Goal: Information Seeking & Learning: Learn about a topic

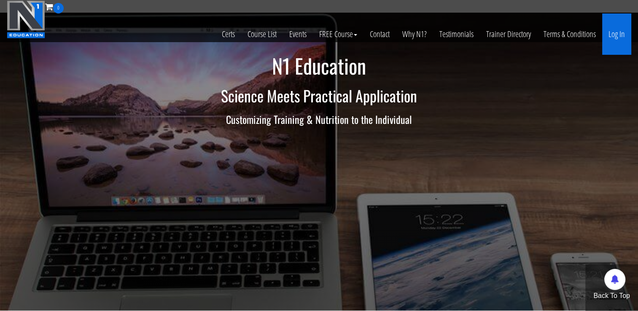
click at [610, 32] on link "Log In" at bounding box center [616, 33] width 29 height 41
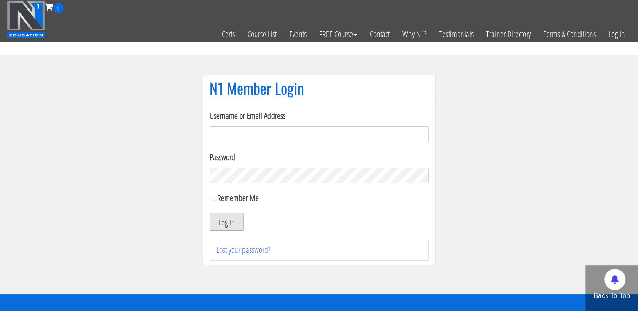
type input "niko_6@azet.sk"
click at [229, 223] on button "Log In" at bounding box center [227, 222] width 34 height 18
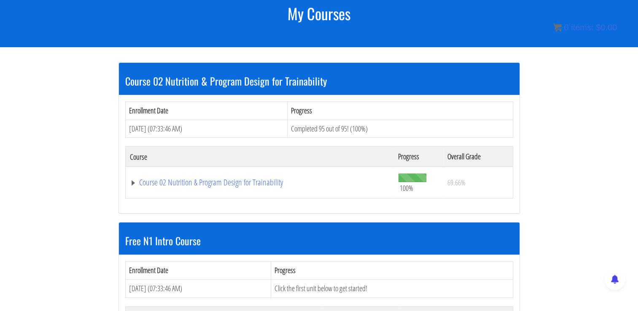
scroll to position [115, 0]
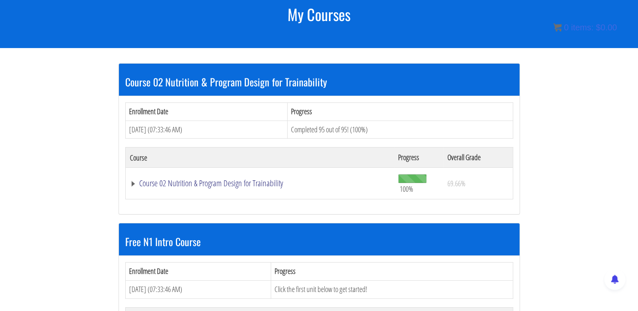
click at [250, 181] on link "Course 02 Nutrition & Program Design for Trainability" at bounding box center [260, 183] width 260 height 8
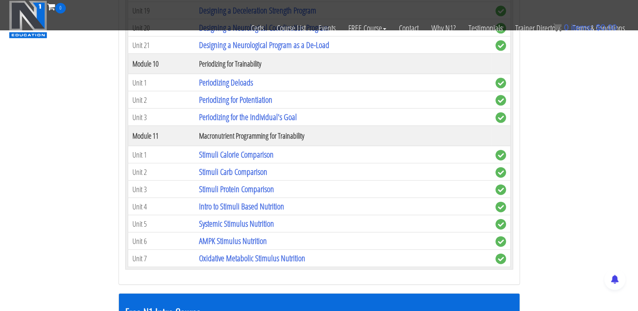
scroll to position [1864, 0]
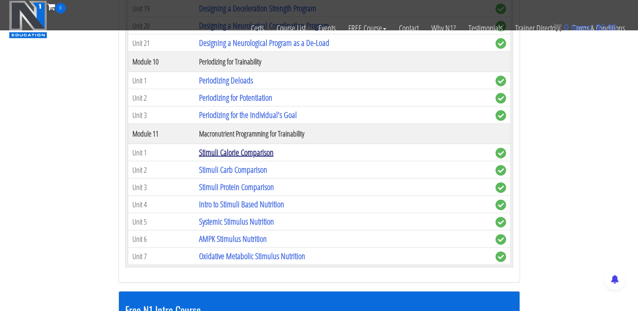
click at [266, 147] on link "Stimuli Calorie Comparison" at bounding box center [236, 152] width 75 height 11
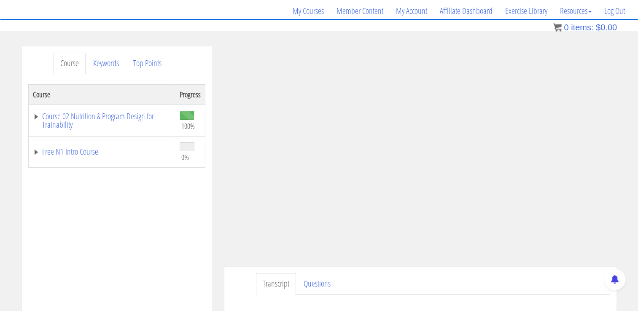
scroll to position [73, 0]
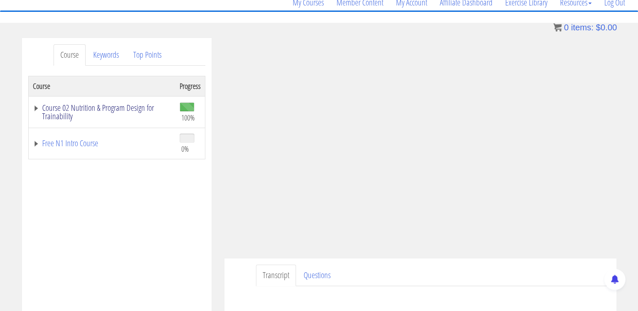
click at [129, 104] on link "Course 02 Nutrition & Program Design for Trainability" at bounding box center [102, 112] width 138 height 17
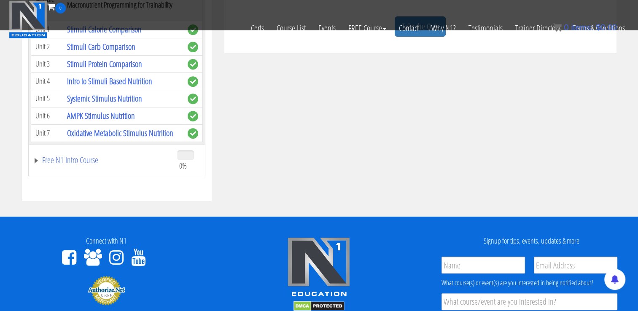
scroll to position [1955, 0]
click at [119, 52] on link "Stimuli Carb Comparison" at bounding box center [101, 46] width 68 height 11
click at [109, 52] on link "Stimuli Carb Comparison" at bounding box center [101, 46] width 68 height 11
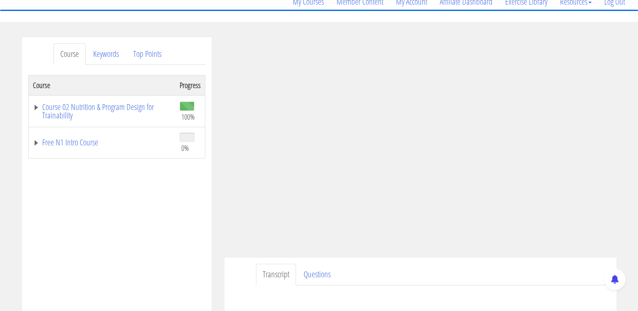
scroll to position [74, 0]
click at [113, 107] on link "Course 02 Nutrition & Program Design for Trainability" at bounding box center [102, 111] width 138 height 17
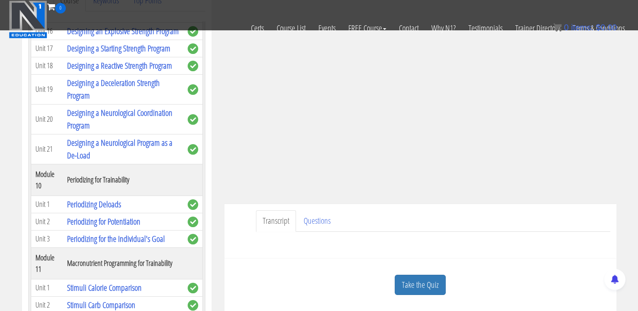
scroll to position [256, 0]
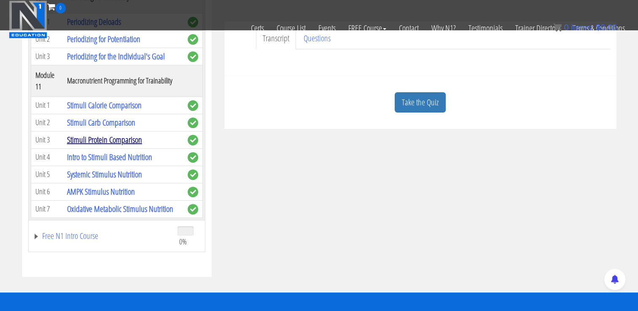
click at [103, 134] on link "Stimuli Protein Comparison" at bounding box center [104, 139] width 75 height 11
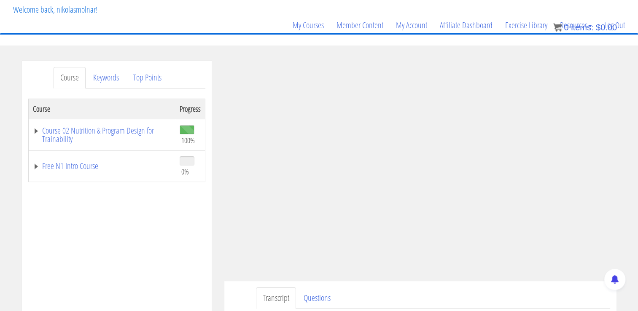
scroll to position [57, 0]
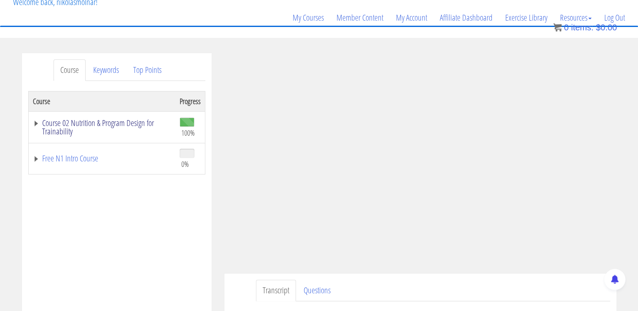
click at [122, 125] on link "Course 02 Nutrition & Program Design for Trainability" at bounding box center [102, 127] width 138 height 17
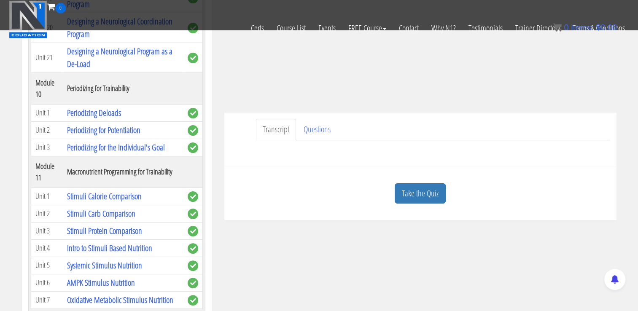
scroll to position [2018, 0]
click at [122, 243] on link "Intro to Stimuli Based Nutrition" at bounding box center [109, 248] width 85 height 11
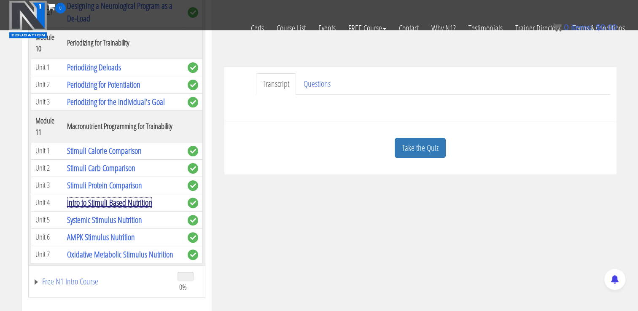
scroll to position [211, 0]
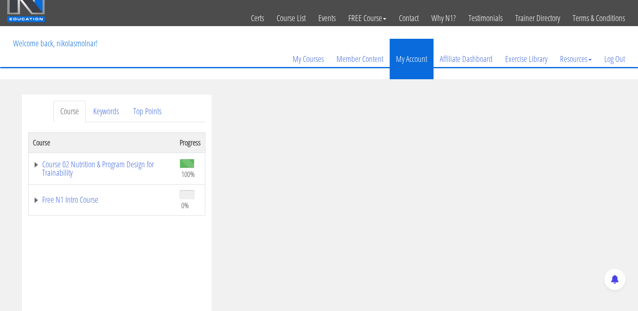
scroll to position [33, 0]
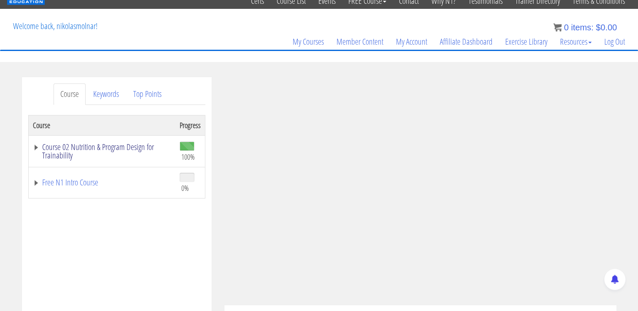
click at [113, 143] on link "Course 02 Nutrition & Program Design for Trainability" at bounding box center [102, 151] width 138 height 17
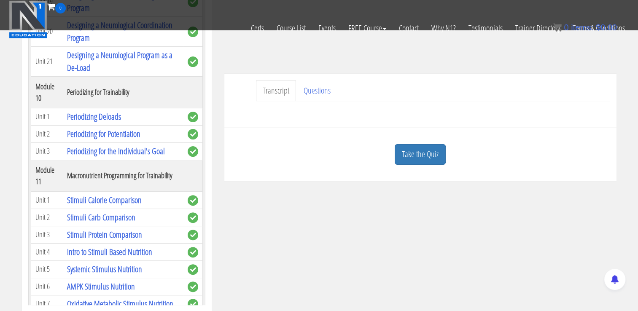
scroll to position [2018, 0]
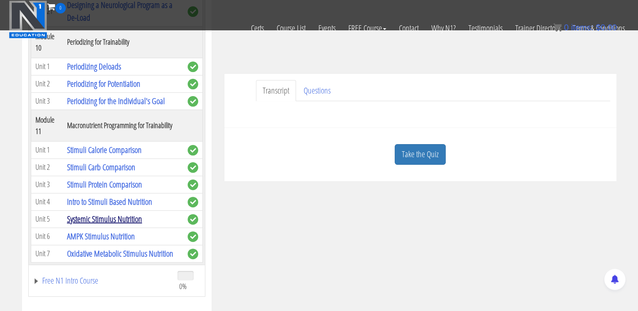
click at [108, 213] on link "Systemic Stimulus Nutrition" at bounding box center [104, 218] width 75 height 11
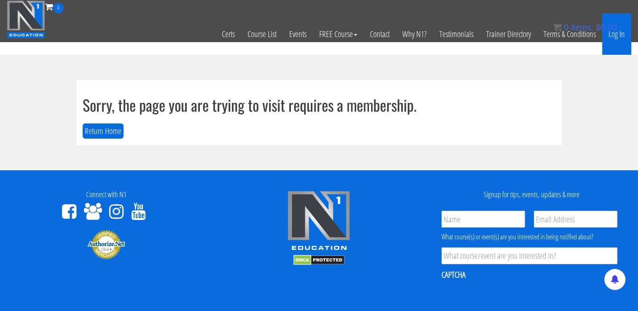
click at [620, 35] on link "Log In" at bounding box center [616, 33] width 29 height 41
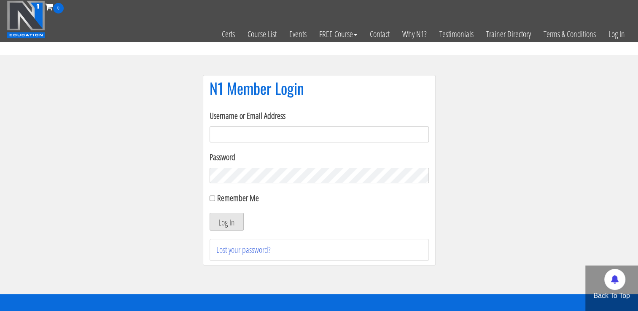
type input "niko_6@azet.sk"
click at [229, 225] on button "Log In" at bounding box center [227, 222] width 34 height 18
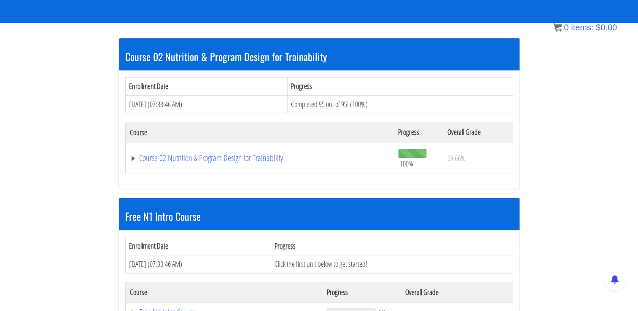
scroll to position [142, 0]
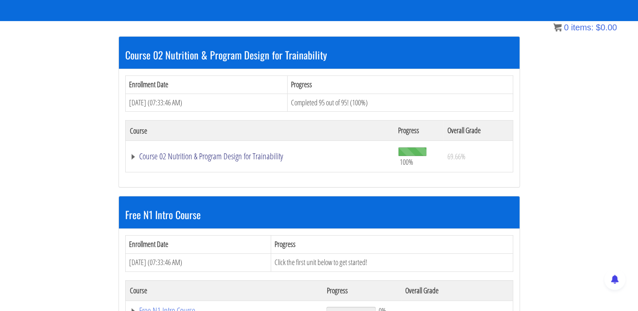
click at [217, 155] on link "Course 02 Nutrition & Program Design for Trainability" at bounding box center [260, 156] width 260 height 8
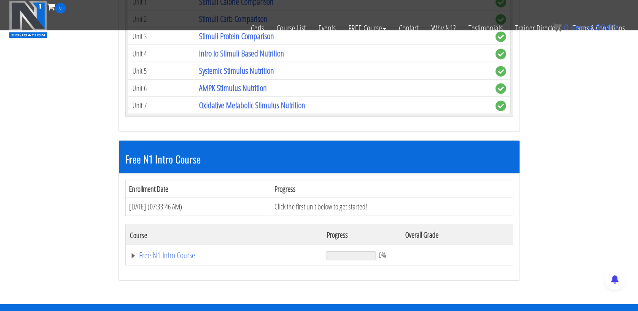
scroll to position [2015, 0]
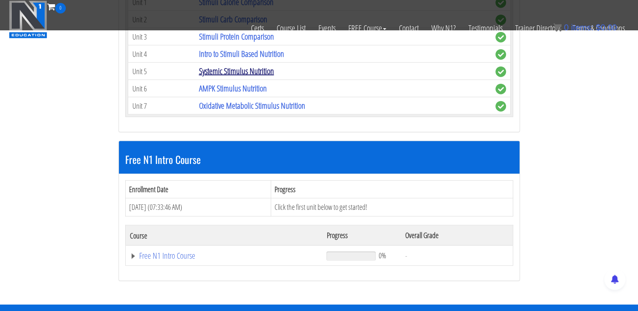
click at [254, 65] on link "Systemic Stimulus Nutrition" at bounding box center [236, 70] width 75 height 11
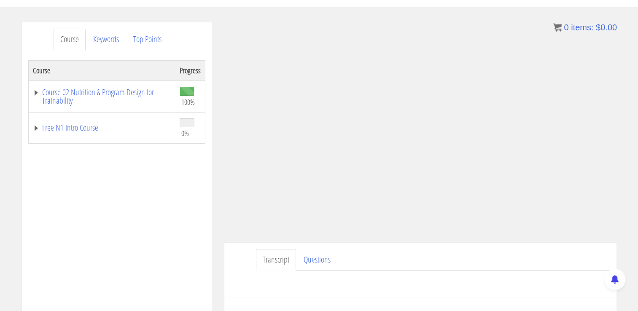
scroll to position [89, 0]
